Goal: Task Accomplishment & Management: Use online tool/utility

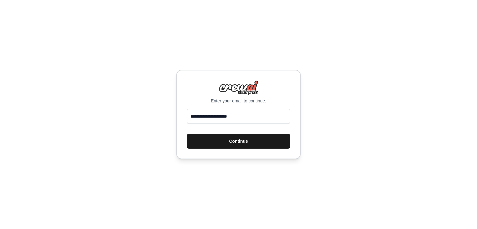
click at [235, 144] on button "Continue" at bounding box center [238, 141] width 103 height 15
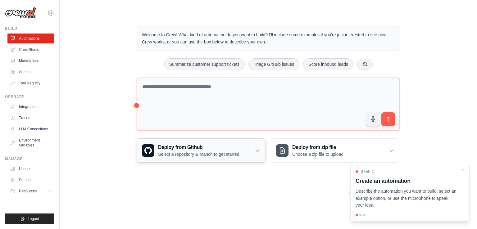
click at [200, 153] on p "Select a repository & branch to get started." at bounding box center [199, 154] width 82 height 6
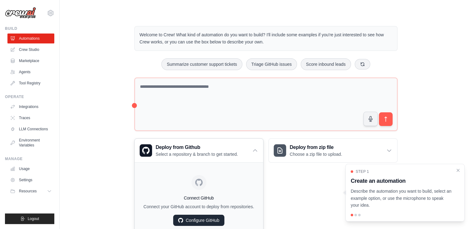
click at [217, 219] on link "Configure GitHub" at bounding box center [198, 220] width 51 height 11
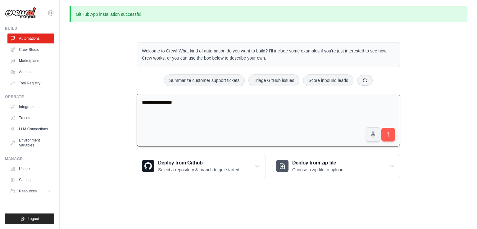
type textarea "**********"
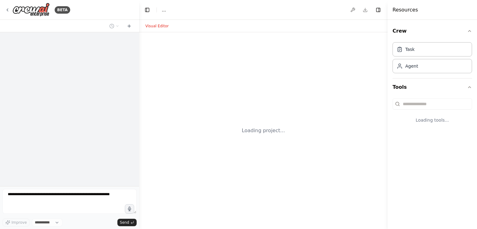
select select "****"
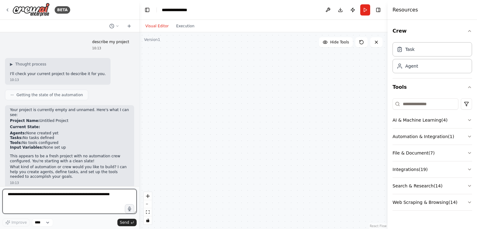
scroll to position [1, 0]
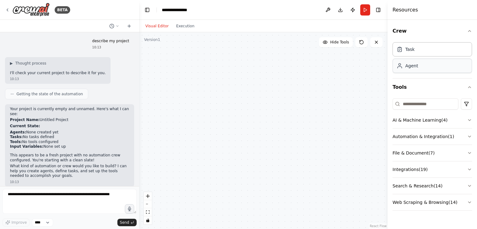
click at [419, 66] on div "Agent" at bounding box center [431, 66] width 79 height 14
click at [281, 130] on button at bounding box center [277, 128] width 35 height 7
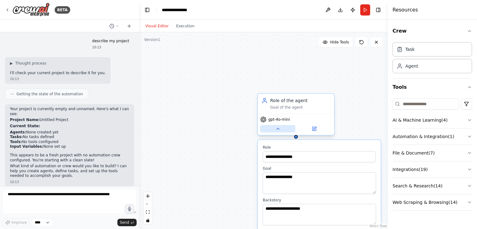
click at [279, 128] on icon at bounding box center [277, 128] width 5 height 5
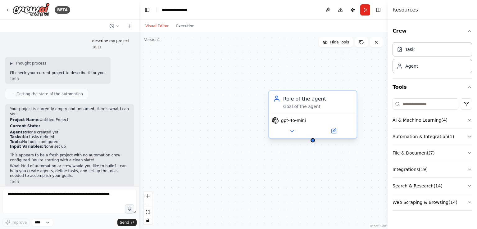
click at [300, 124] on div "gpt-4o-mini" at bounding box center [313, 126] width 88 height 25
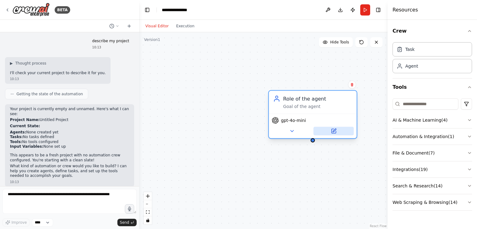
click at [328, 129] on button at bounding box center [333, 131] width 40 height 9
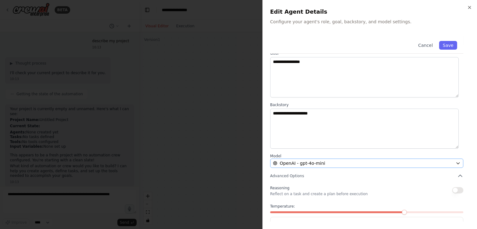
scroll to position [31, 0]
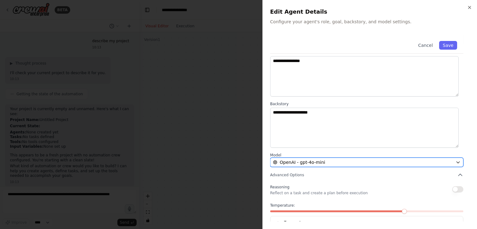
click at [319, 162] on span "OpenAI - gpt-4o-mini" at bounding box center [302, 162] width 45 height 6
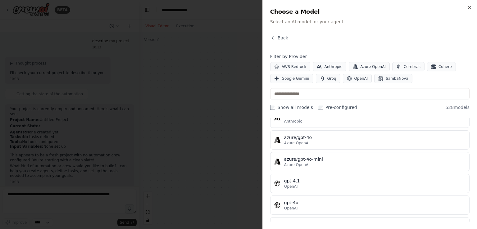
scroll to position [0, 0]
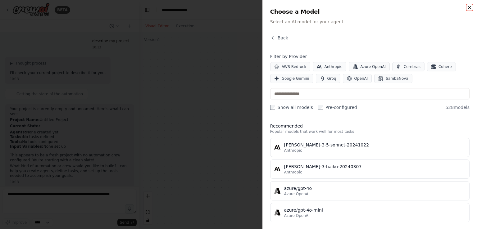
click at [467, 5] on icon "button" at bounding box center [469, 7] width 5 height 5
